Goal: Task Accomplishment & Management: Use online tool/utility

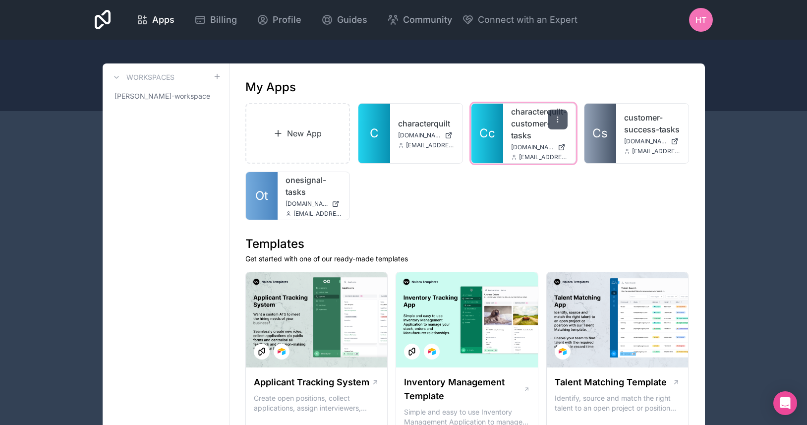
click at [559, 118] on icon at bounding box center [557, 119] width 8 height 8
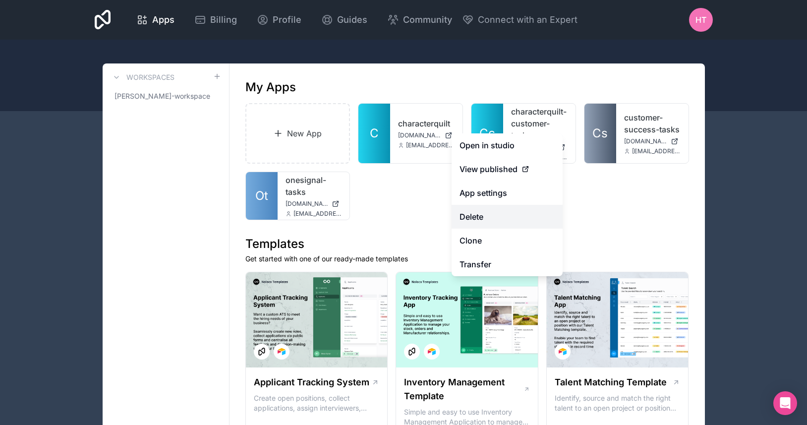
click at [511, 219] on button "Delete" at bounding box center [506, 217] width 111 height 24
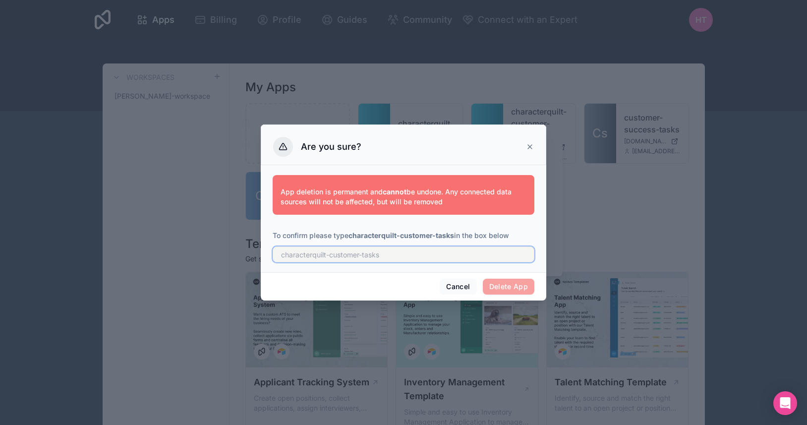
click at [497, 259] on input "text" at bounding box center [404, 254] width 262 height 16
type input "character-quilt-customer-tasks"
paste input "character-quilt-customer-tasks"
type input "characterquilt-customer-tasks"
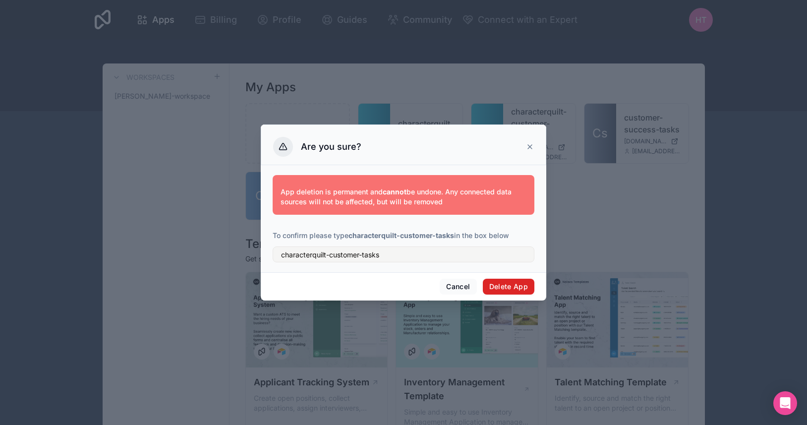
click at [515, 284] on button "Delete App" at bounding box center [509, 286] width 52 height 16
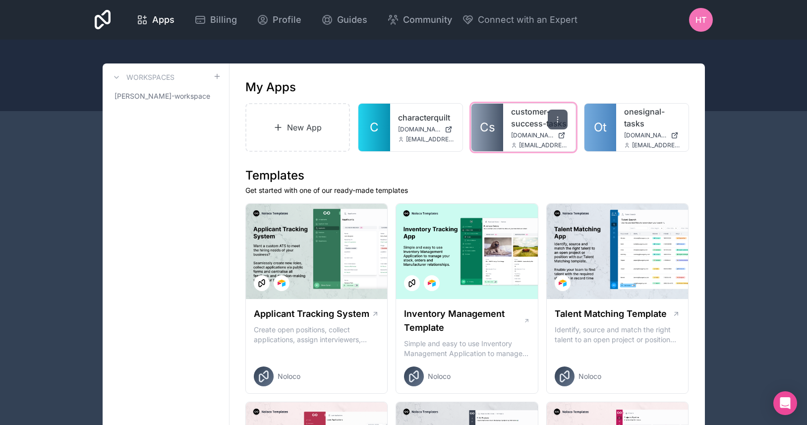
click at [557, 120] on icon at bounding box center [557, 119] width 8 height 8
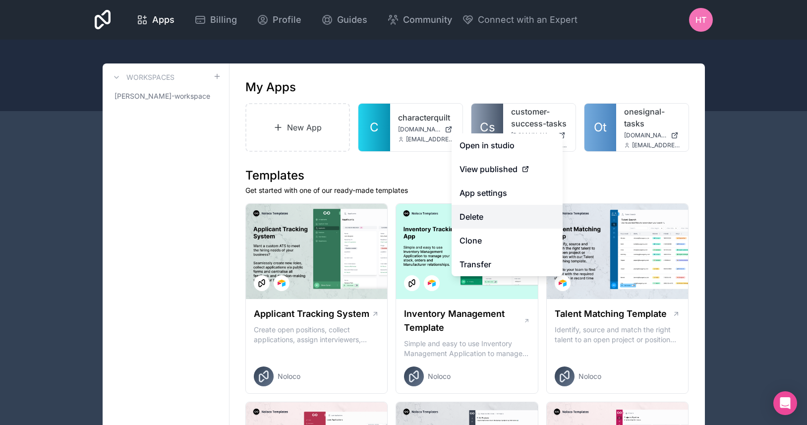
click at [497, 216] on button "Delete" at bounding box center [506, 217] width 111 height 24
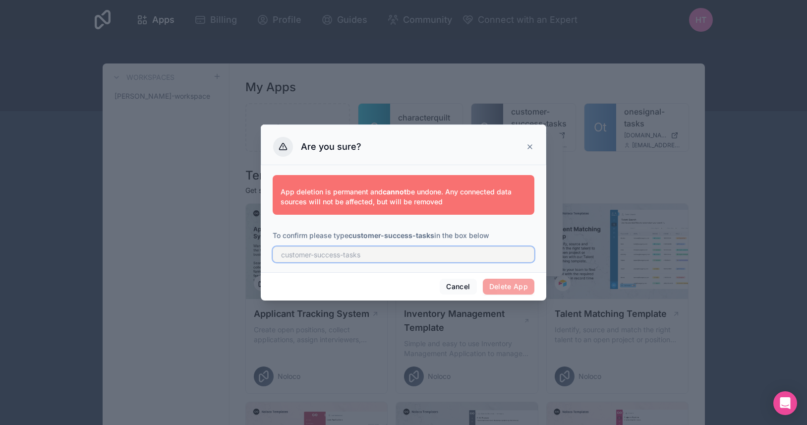
click at [387, 254] on input "text" at bounding box center [404, 254] width 262 height 16
type input "customer-success-tasks"
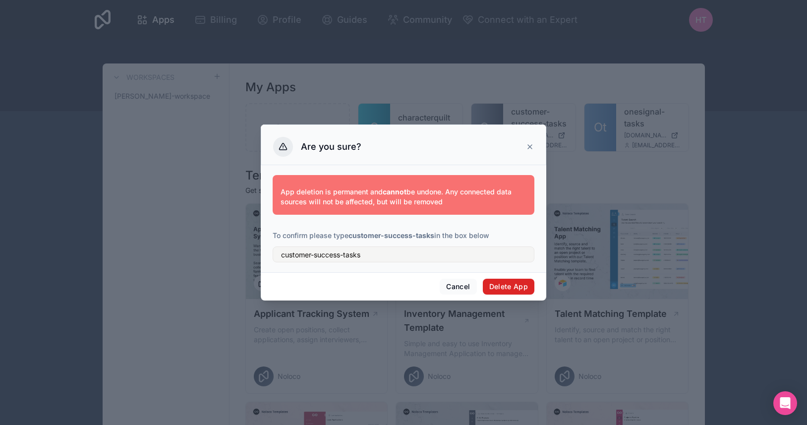
click at [524, 292] on button "Delete App" at bounding box center [509, 286] width 52 height 16
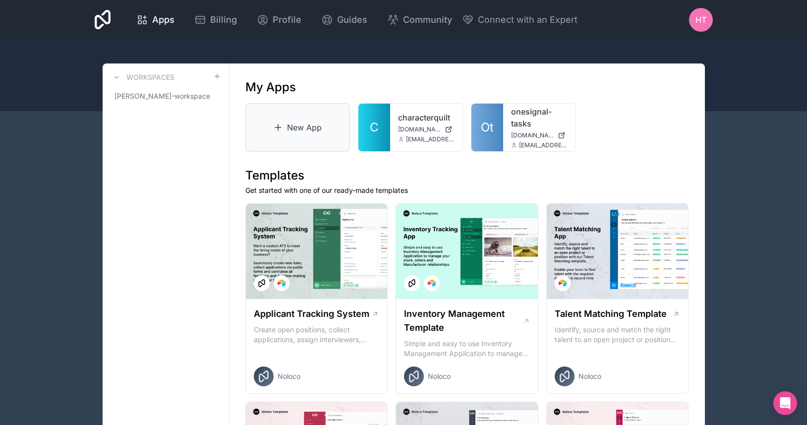
click at [302, 148] on link "New App" at bounding box center [297, 127] width 105 height 49
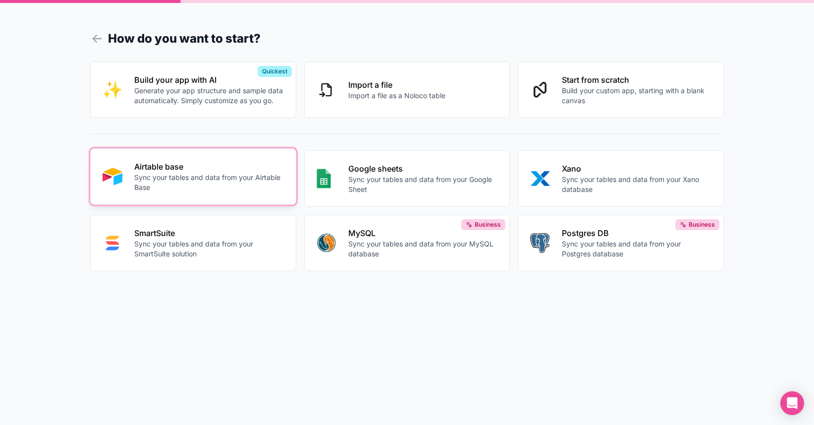
click at [223, 178] on p "Sync your tables and data from your Airtable Base" at bounding box center [209, 182] width 150 height 20
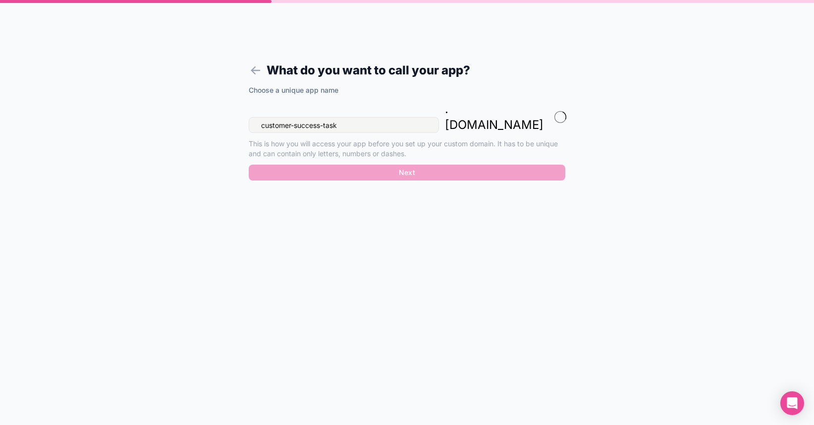
type input "customer-success-tasks"
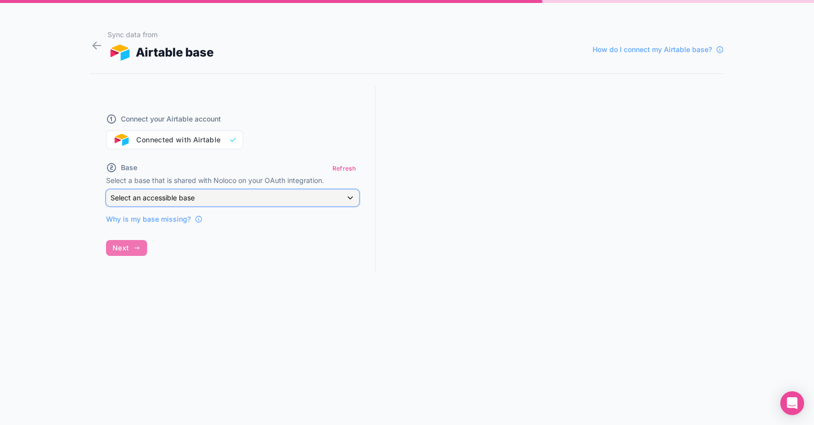
click at [174, 193] on span "Select an accessible base" at bounding box center [153, 197] width 84 height 8
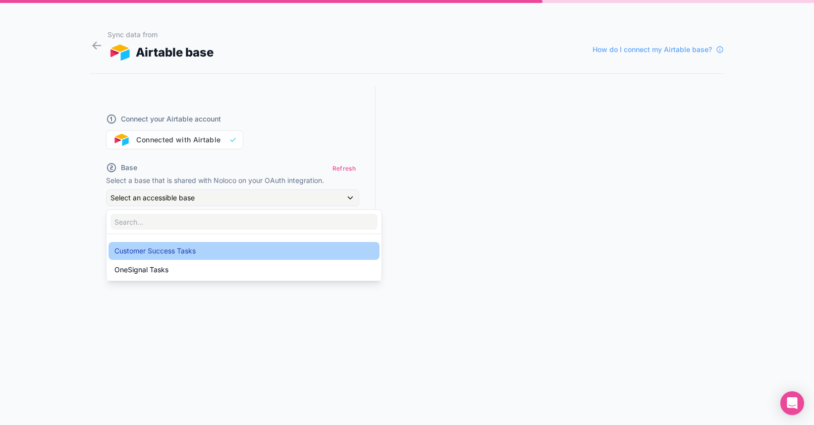
click at [173, 248] on span "Customer Success Tasks" at bounding box center [154, 251] width 81 height 12
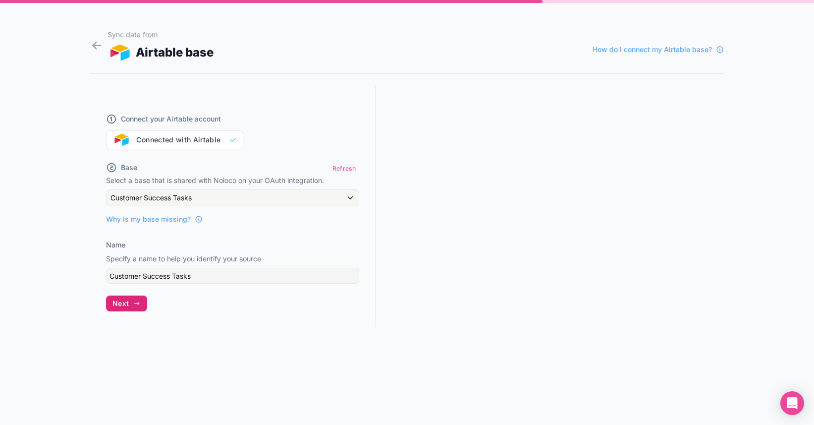
click at [131, 307] on button "Next" at bounding box center [126, 303] width 41 height 16
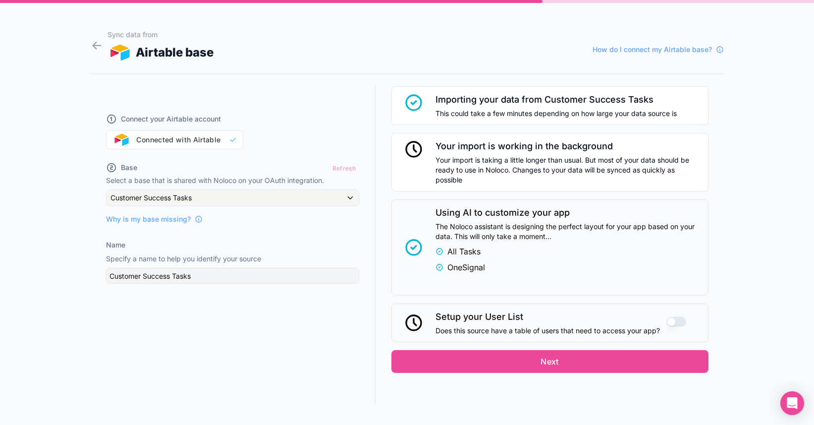
scroll to position [18, 0]
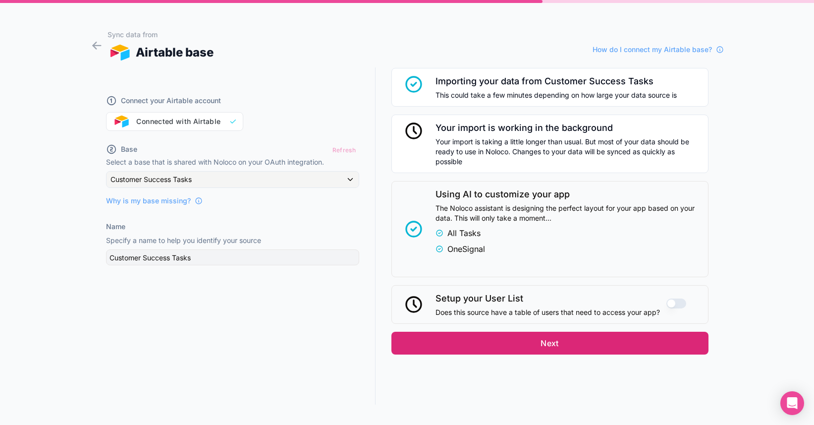
click at [521, 344] on button "Next" at bounding box center [549, 343] width 317 height 23
